Goal: Task Accomplishment & Management: Manage account settings

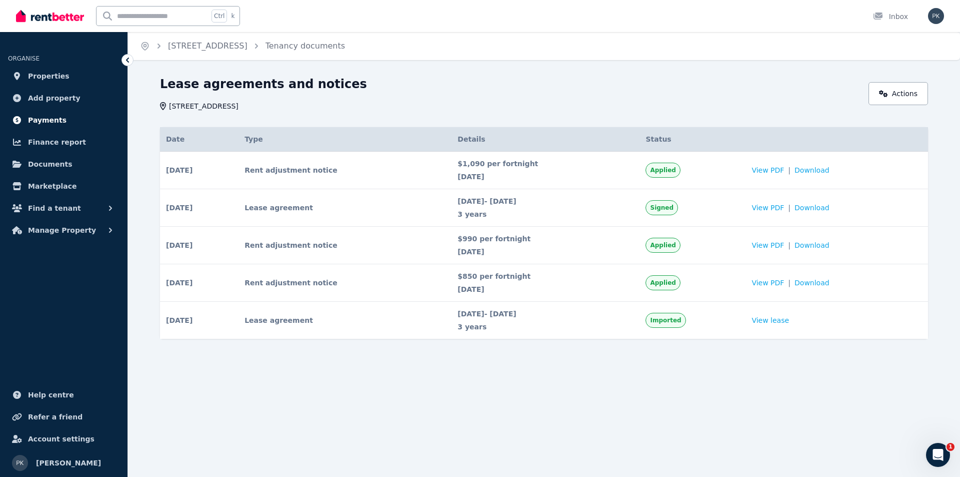
click at [46, 121] on span "Payments" at bounding box center [47, 120] width 39 height 12
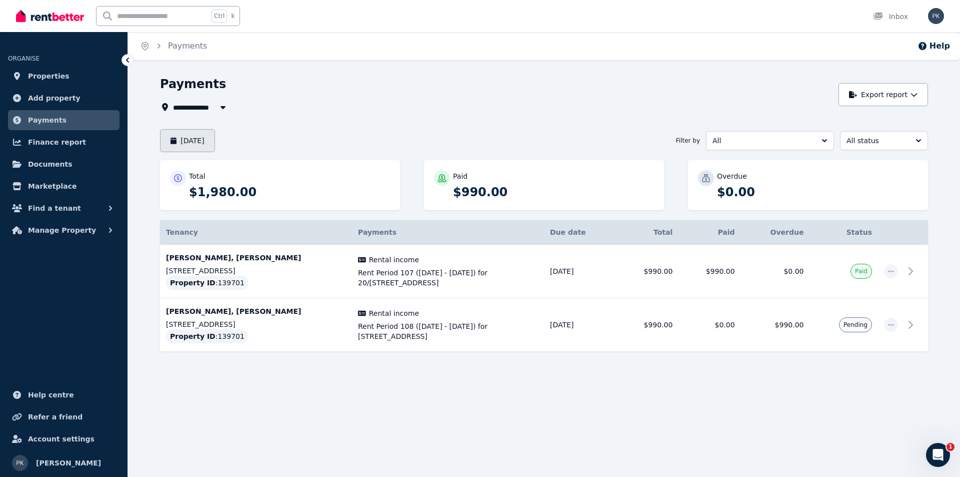
click at [215, 143] on button "August 2025" at bounding box center [187, 140] width 55 height 23
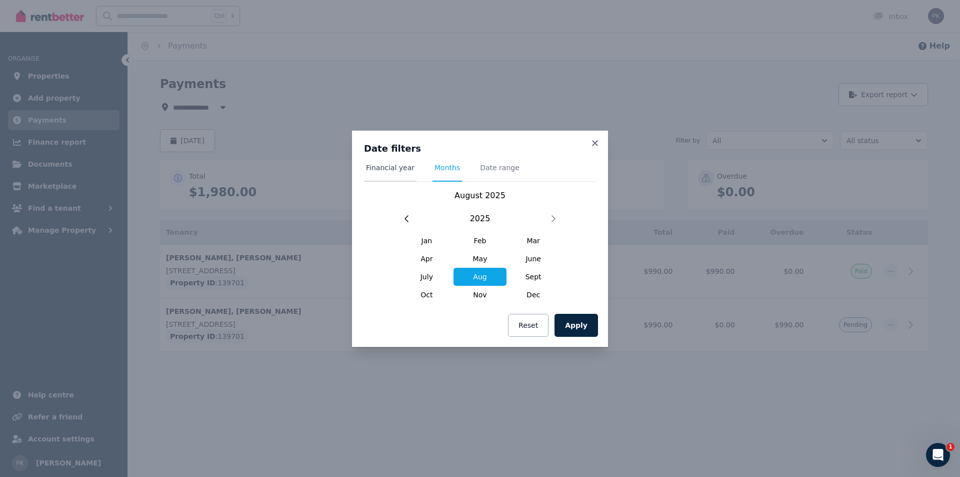
click at [398, 168] on span "Financial year" at bounding box center [390, 168] width 49 height 10
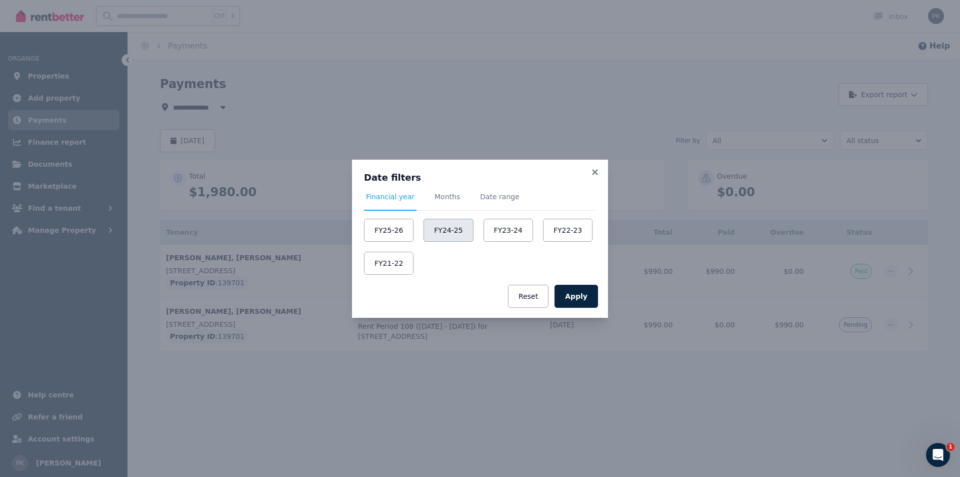
click at [448, 234] on button "FY24-25" at bounding box center [449, 230] width 50 height 23
click at [579, 303] on button "Apply" at bounding box center [577, 296] width 44 height 23
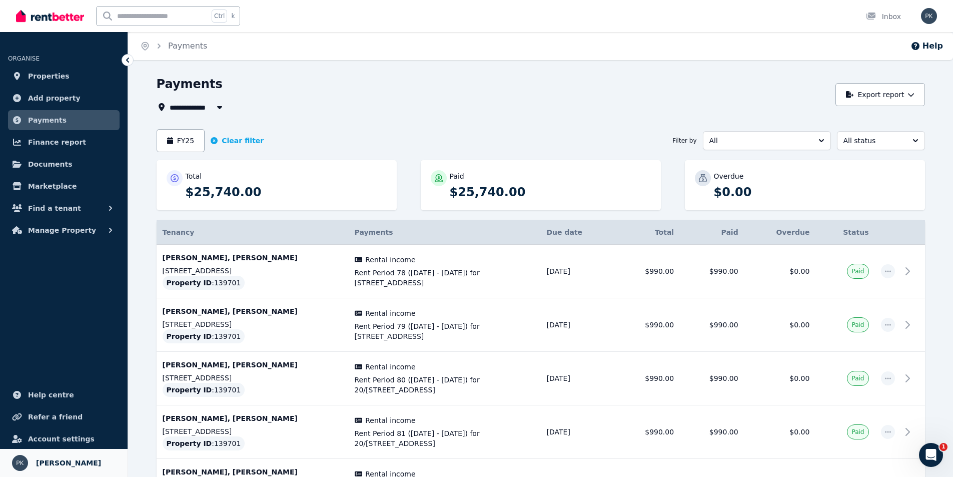
click at [46, 462] on span "Paul Koval" at bounding box center [68, 463] width 65 height 12
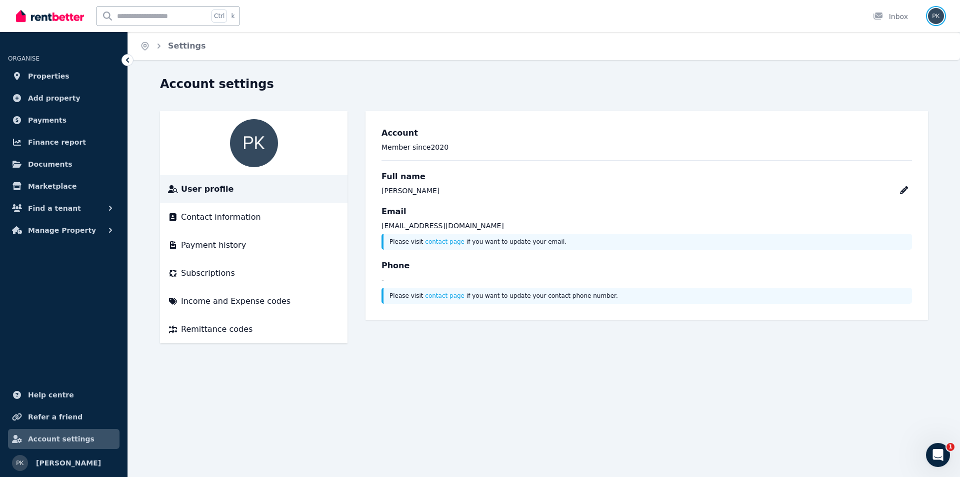
click at [940, 18] on img "button" at bounding box center [936, 16] width 16 height 16
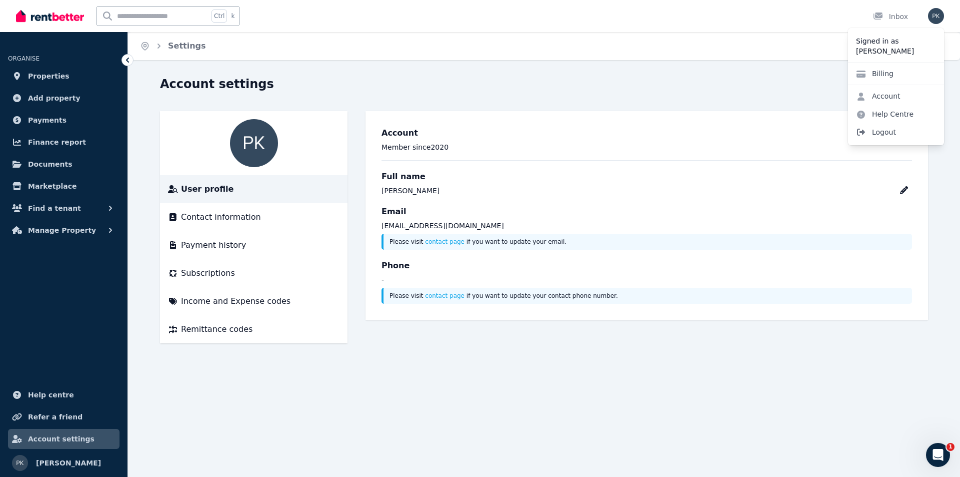
click at [885, 135] on span "Logout" at bounding box center [896, 132] width 96 height 18
